Goal: Information Seeking & Learning: Learn about a topic

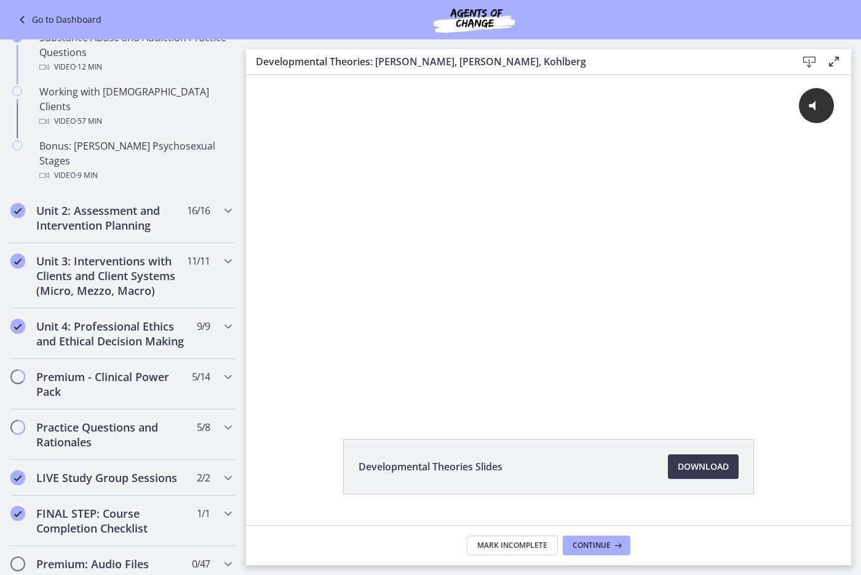
scroll to position [1045, 0]
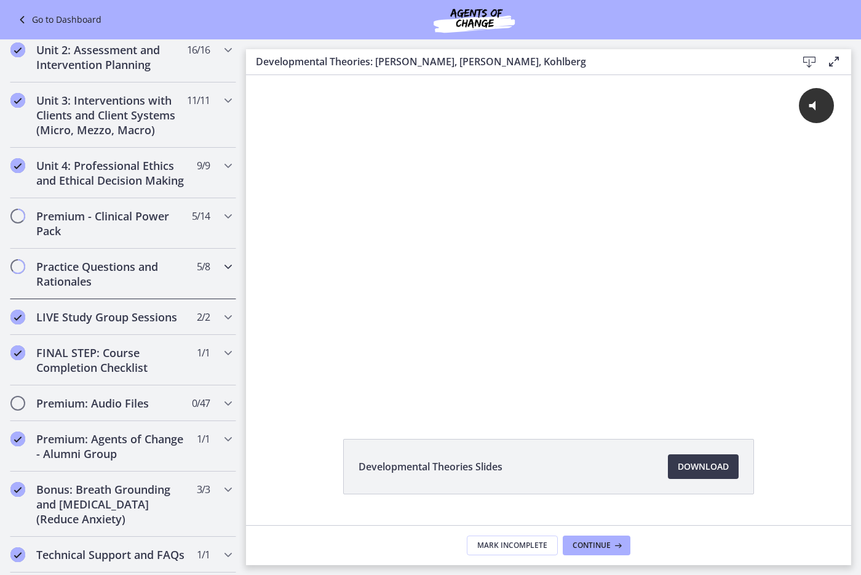
click at [143, 259] on h2 "Practice Questions and Rationales" at bounding box center [111, 274] width 150 height 30
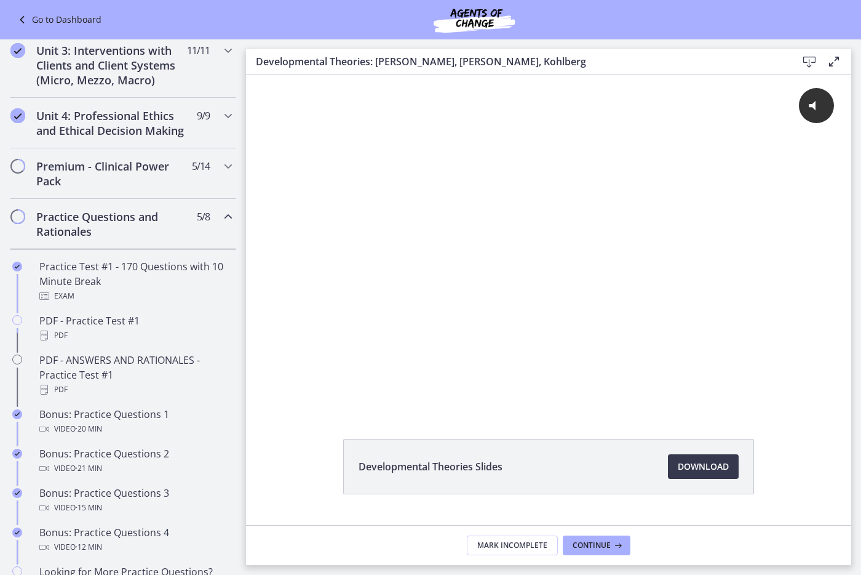
scroll to position [471, 0]
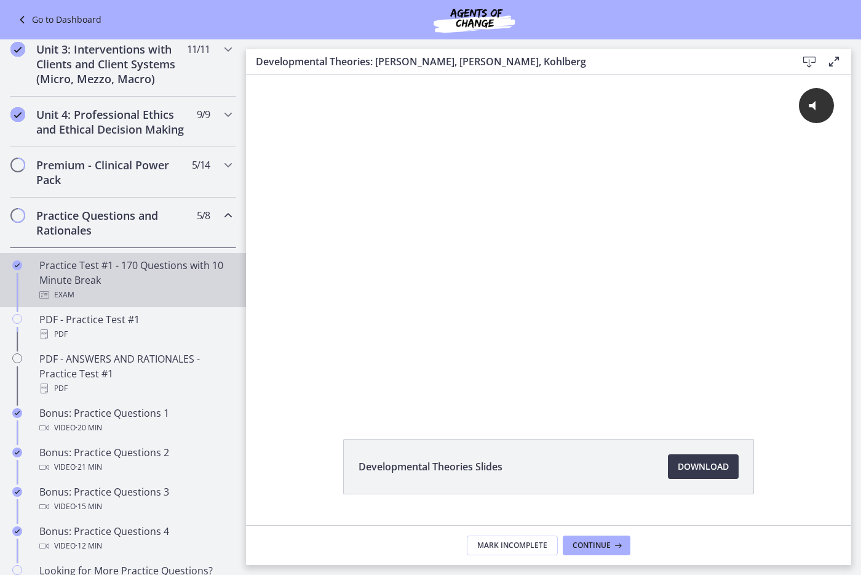
click at [137, 283] on div "Practice Test #1 - 170 Questions with 10 Minute Break Exam" at bounding box center [135, 280] width 192 height 44
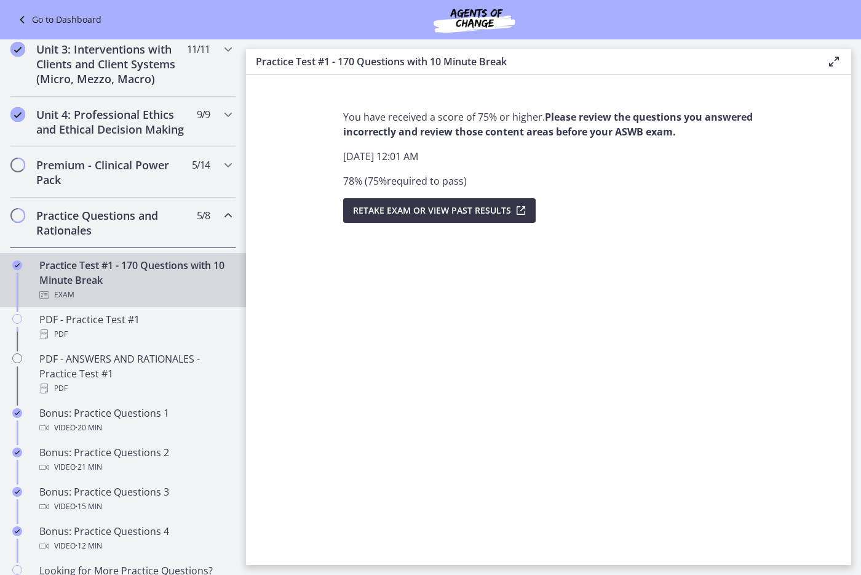
click at [407, 212] on span "Retake Exam OR View Past Results" at bounding box center [432, 210] width 158 height 15
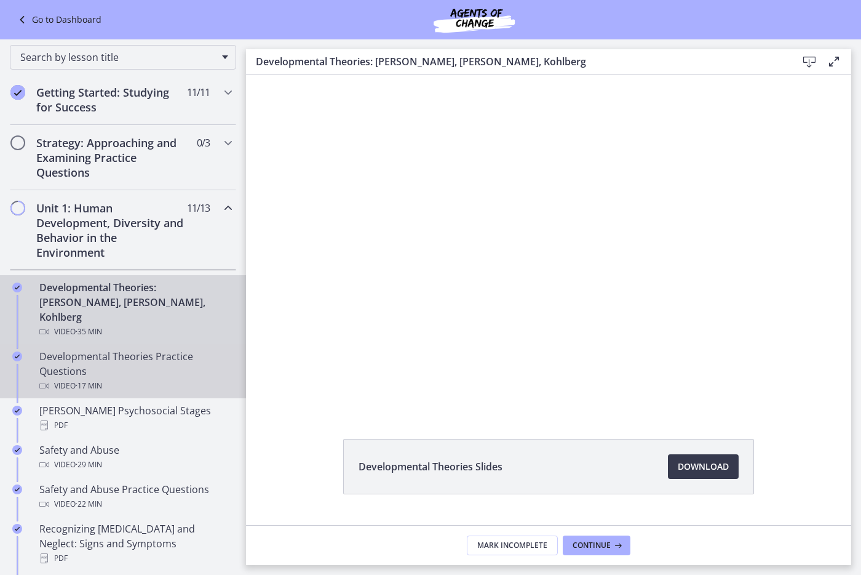
scroll to position [65, 0]
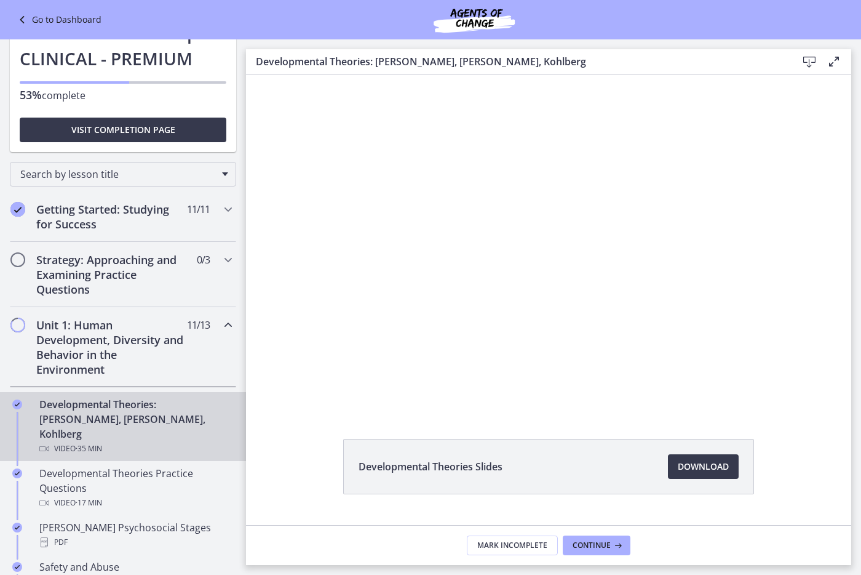
click at [111, 422] on div "Developmental Theories: [PERSON_NAME], [PERSON_NAME], Kohlberg Video · 35 min" at bounding box center [135, 426] width 192 height 59
click at [118, 365] on h2 "Unit 1: Human Development, Diversity and Behavior in the Environment" at bounding box center [111, 346] width 150 height 59
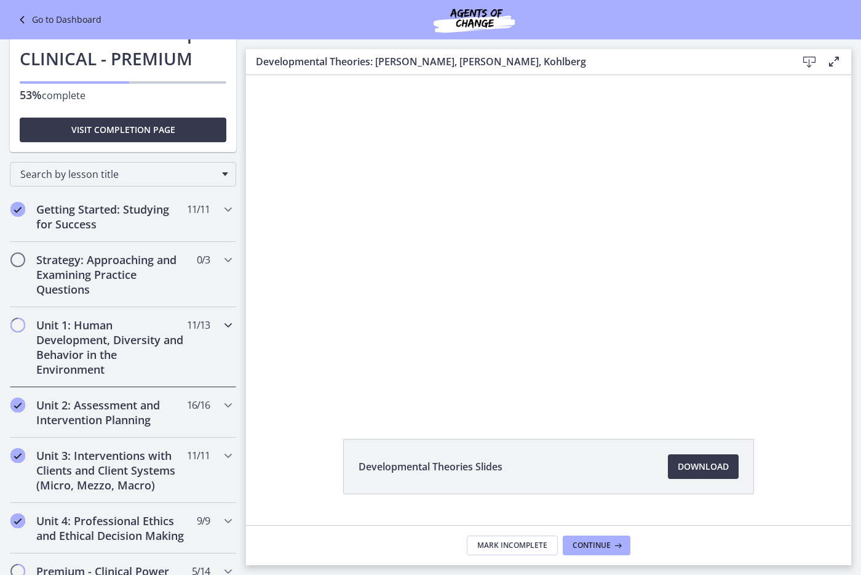
click at [119, 356] on h2 "Unit 1: Human Development, Diversity and Behavior in the Environment" at bounding box center [111, 346] width 150 height 59
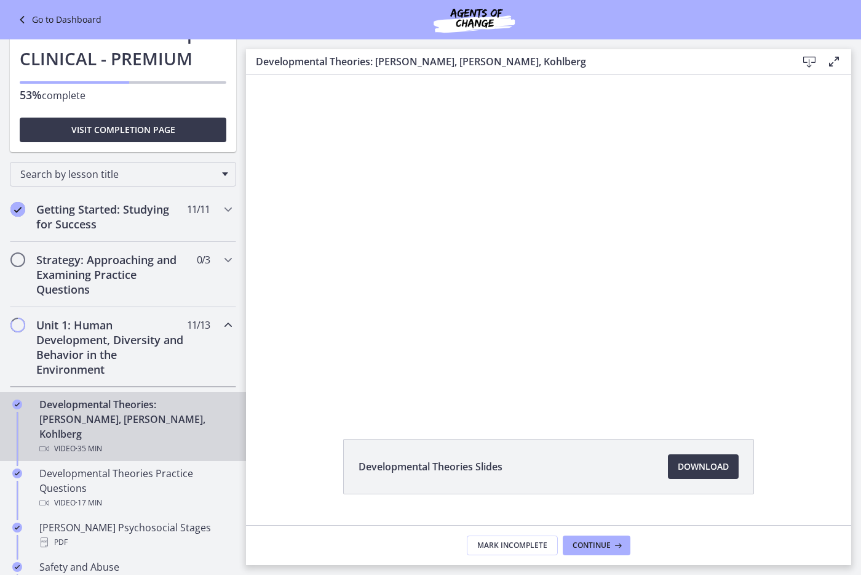
click at [119, 399] on div "Developmental Theories: [PERSON_NAME], [PERSON_NAME], Kohlberg Video · 35 min" at bounding box center [135, 426] width 192 height 59
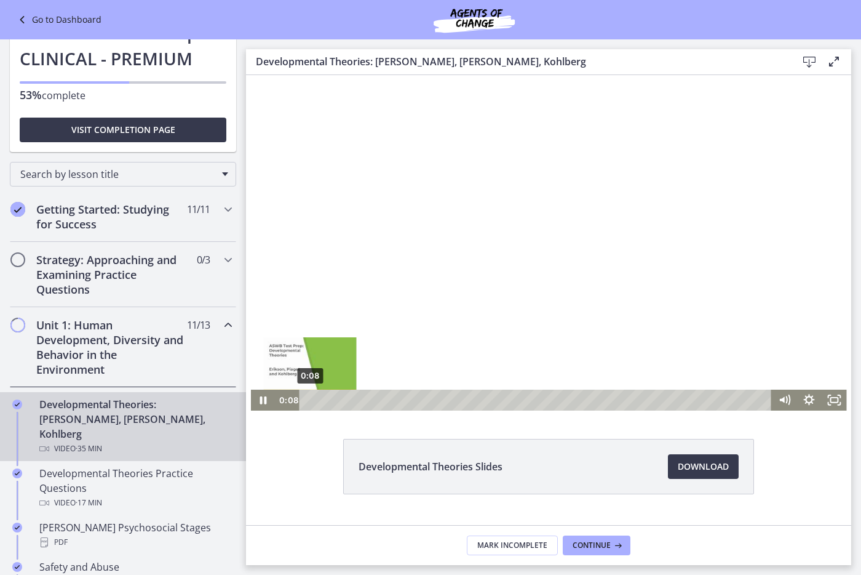
click at [309, 399] on div "0:08" at bounding box center [538, 399] width 458 height 21
click at [348, 327] on div at bounding box center [549, 242] width 596 height 335
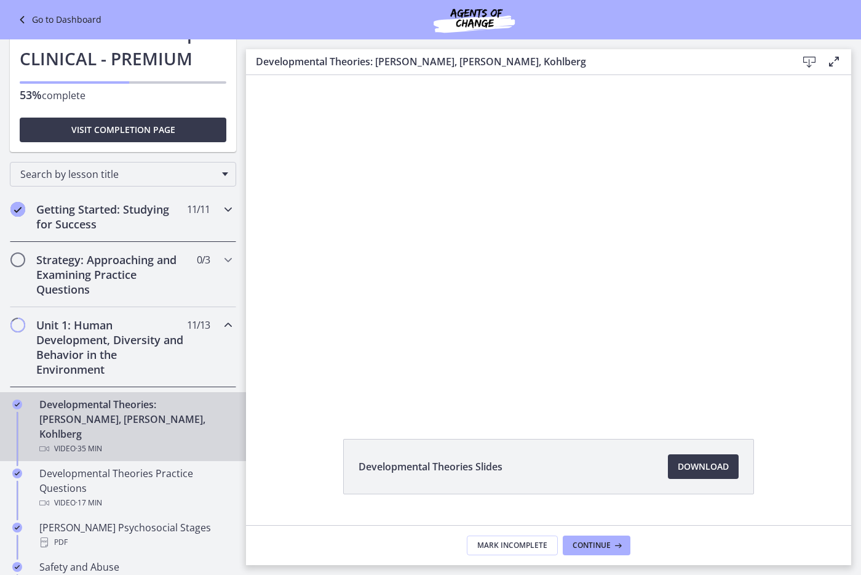
click at [159, 229] on h2 "Getting Started: Studying for Success" at bounding box center [111, 217] width 150 height 30
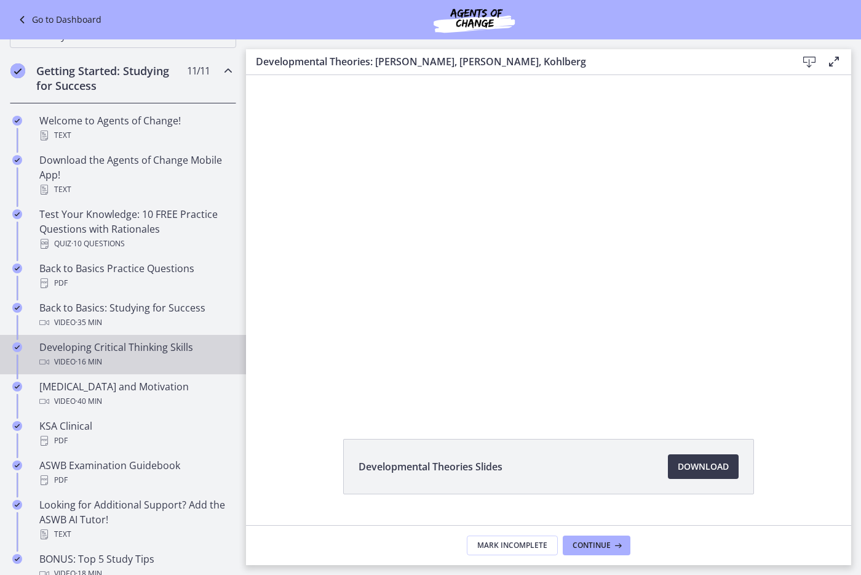
scroll to position [204, 0]
click at [154, 354] on div "Video · 16 min" at bounding box center [135, 361] width 192 height 15
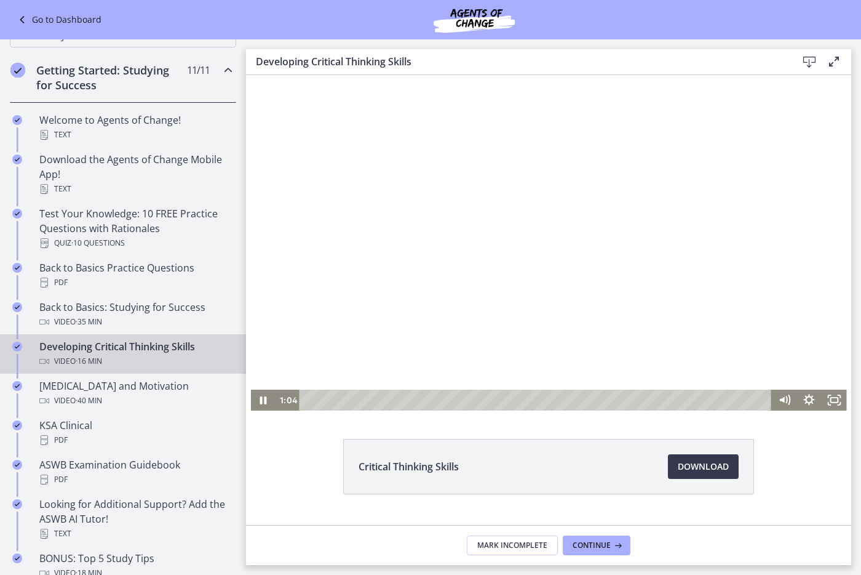
click at [546, 292] on div at bounding box center [549, 242] width 596 height 335
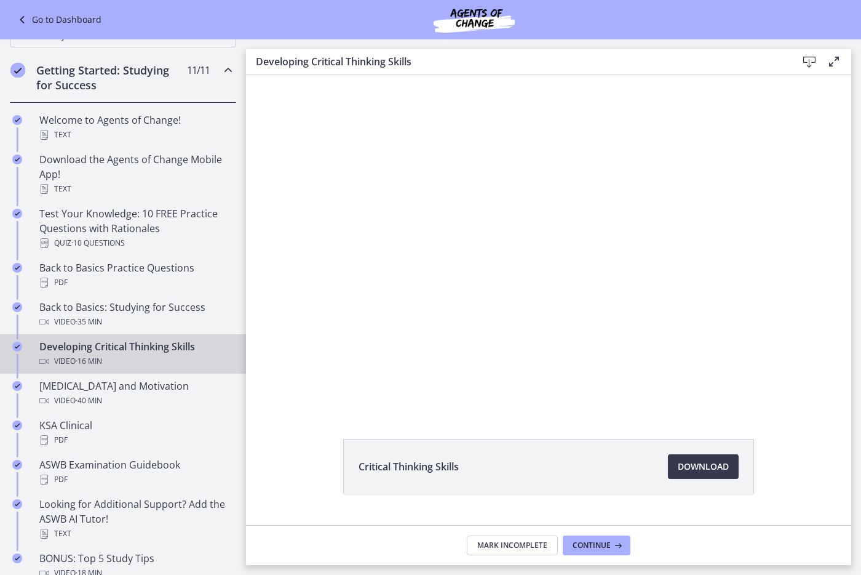
click at [251, 75] on button "Pause: cbe0uvmtov91j64ibpdg.mp4" at bounding box center [251, 75] width 1 height 1
click at [251, 75] on button "Play Video: cbe0uvmtov91j64ibpdg.mp4" at bounding box center [251, 75] width 1 height 1
click at [251, 75] on button "Pause: cbe0uvmtov91j64ibpdg.mp4" at bounding box center [251, 75] width 1 height 1
click at [251, 75] on button "Play Video: cbe0uvmtov91j64ibpdg.mp4" at bounding box center [251, 75] width 1 height 1
click at [251, 75] on button "Pause: cbe0uvmtov91j64ibpdg.mp4" at bounding box center [251, 75] width 1 height 1
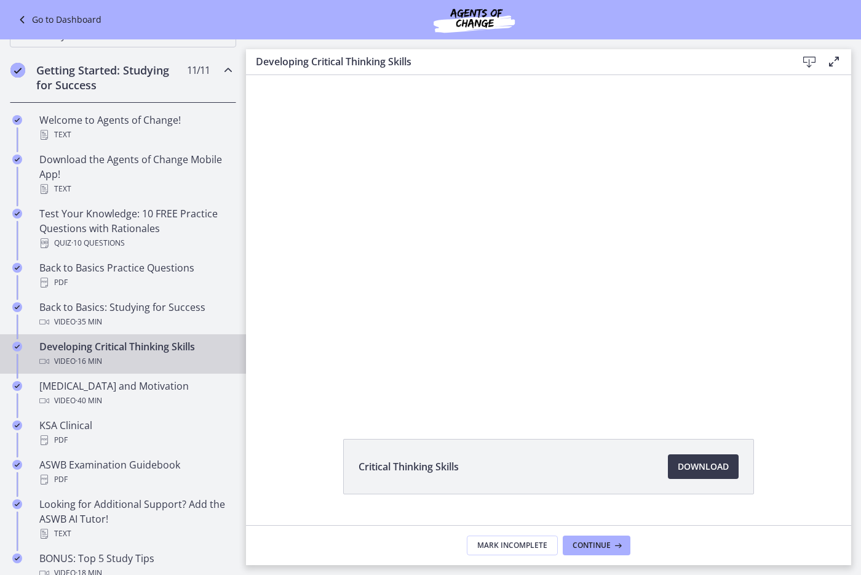
click at [251, 75] on button "Play Video: cbe0uvmtov91j64ibpdg.mp4" at bounding box center [251, 75] width 1 height 1
